Goal: Download file/media

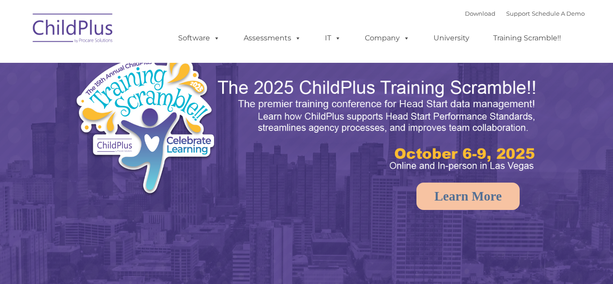
select select "MEDIUM"
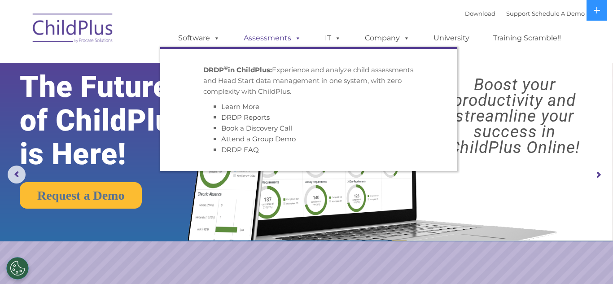
click at [286, 36] on link "Assessments" at bounding box center [272, 38] width 75 height 18
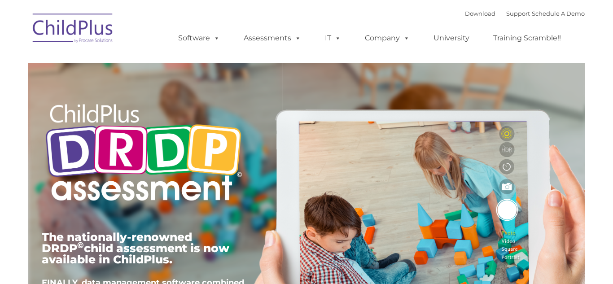
type input ""
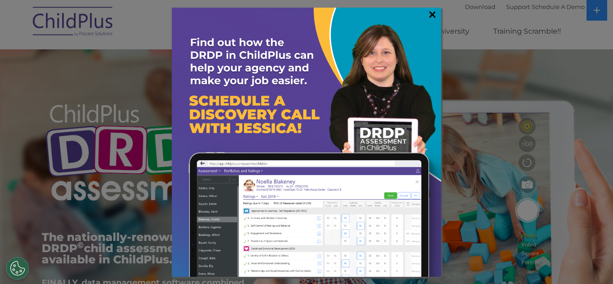
click at [434, 12] on link "×" at bounding box center [432, 14] width 10 height 9
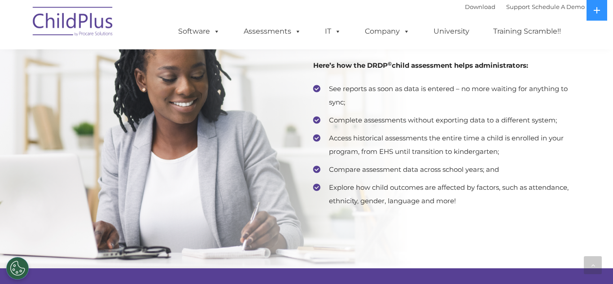
scroll to position [1784, 0]
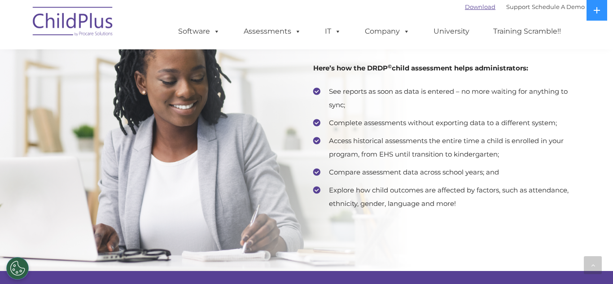
click at [471, 6] on link "Download" at bounding box center [480, 6] width 31 height 7
